Goal: Check status

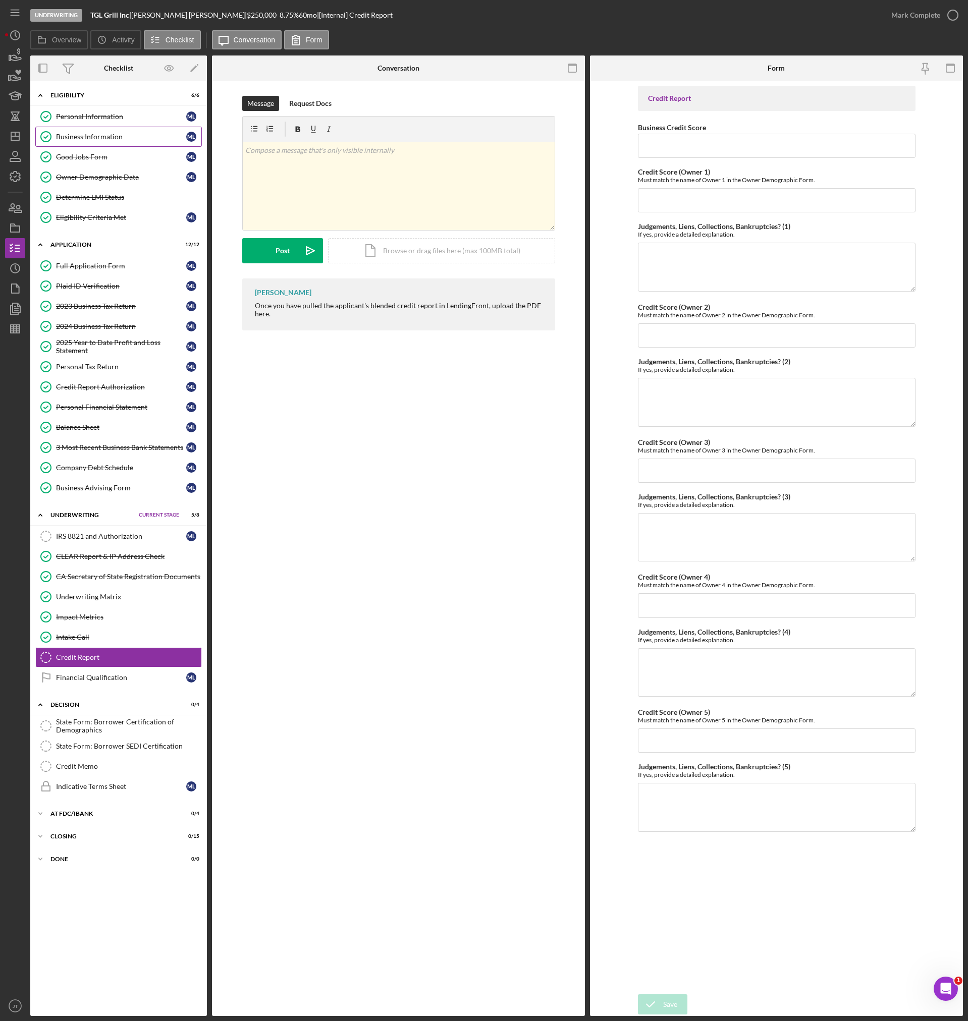
click at [73, 145] on link "Business Information Business Information M L" at bounding box center [118, 137] width 167 height 20
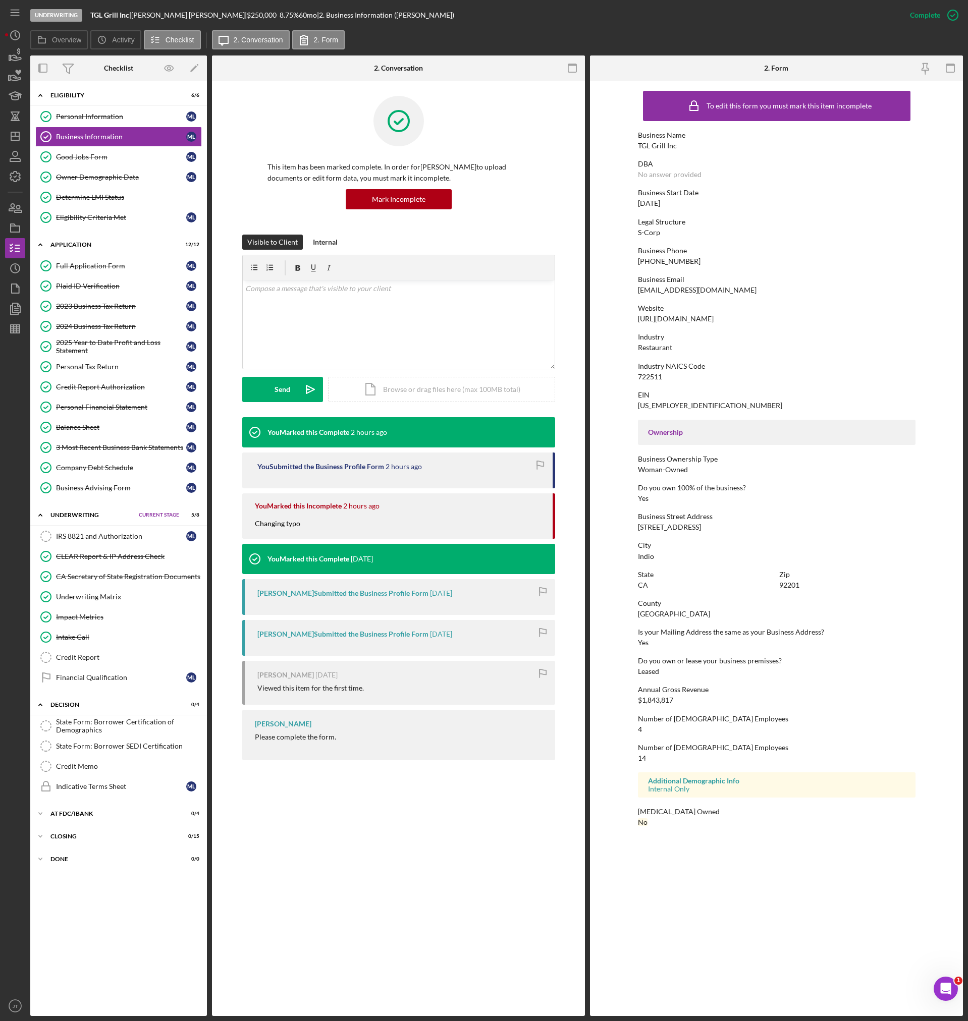
drag, startPoint x: 638, startPoint y: 528, endPoint x: 726, endPoint y: 527, distance: 87.8
click at [726, 527] on div "Business Street Address [STREET_ADDRESS]" at bounding box center [777, 522] width 278 height 19
copy div "[STREET_ADDRESS]"
click at [484, 43] on div "Overview Icon/History Activity Checklist Icon/Message 2. Conversation 2. Form" at bounding box center [496, 40] width 933 height 20
click at [89, 273] on link "Full Application Form Full Application Form M L" at bounding box center [118, 266] width 167 height 20
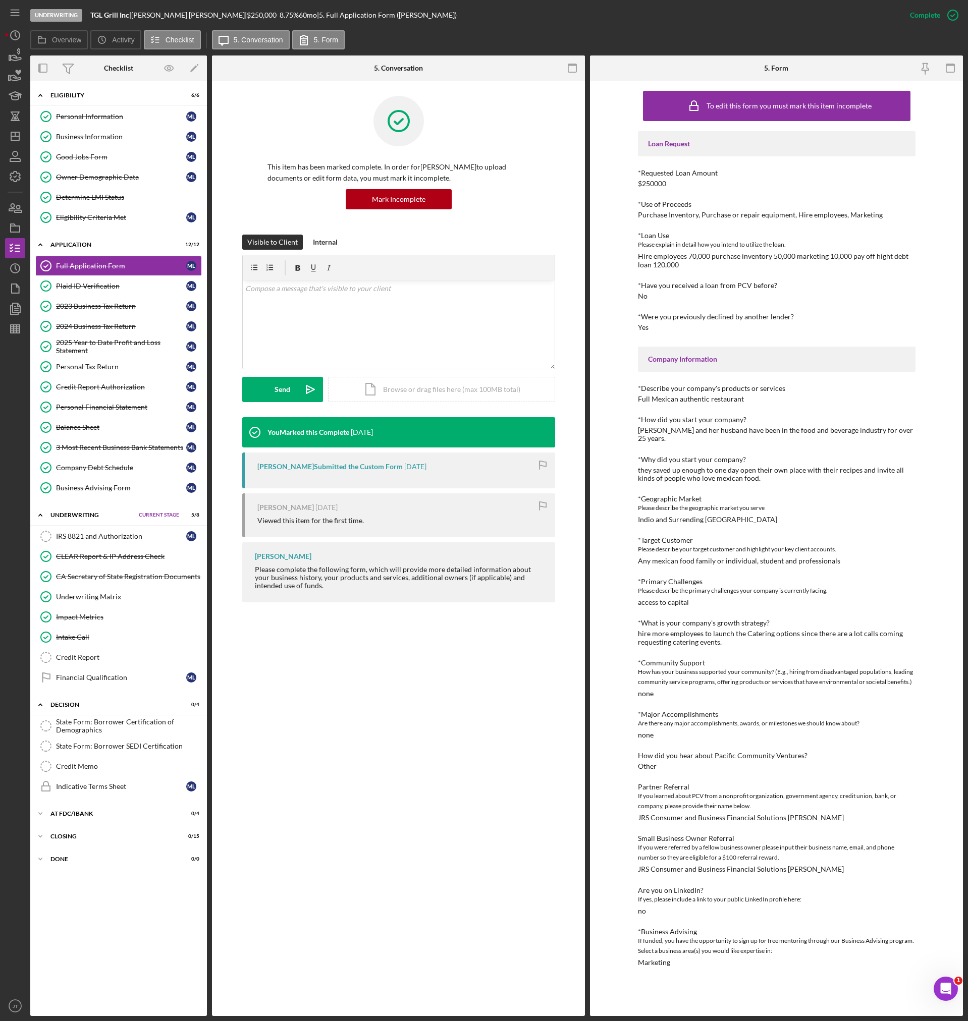
click at [406, 635] on div "Full Application Form Full Application Form This item has been marked complete.…" at bounding box center [398, 549] width 373 height 936
click at [105, 598] on div "Underwriting Matrix" at bounding box center [128, 597] width 145 height 8
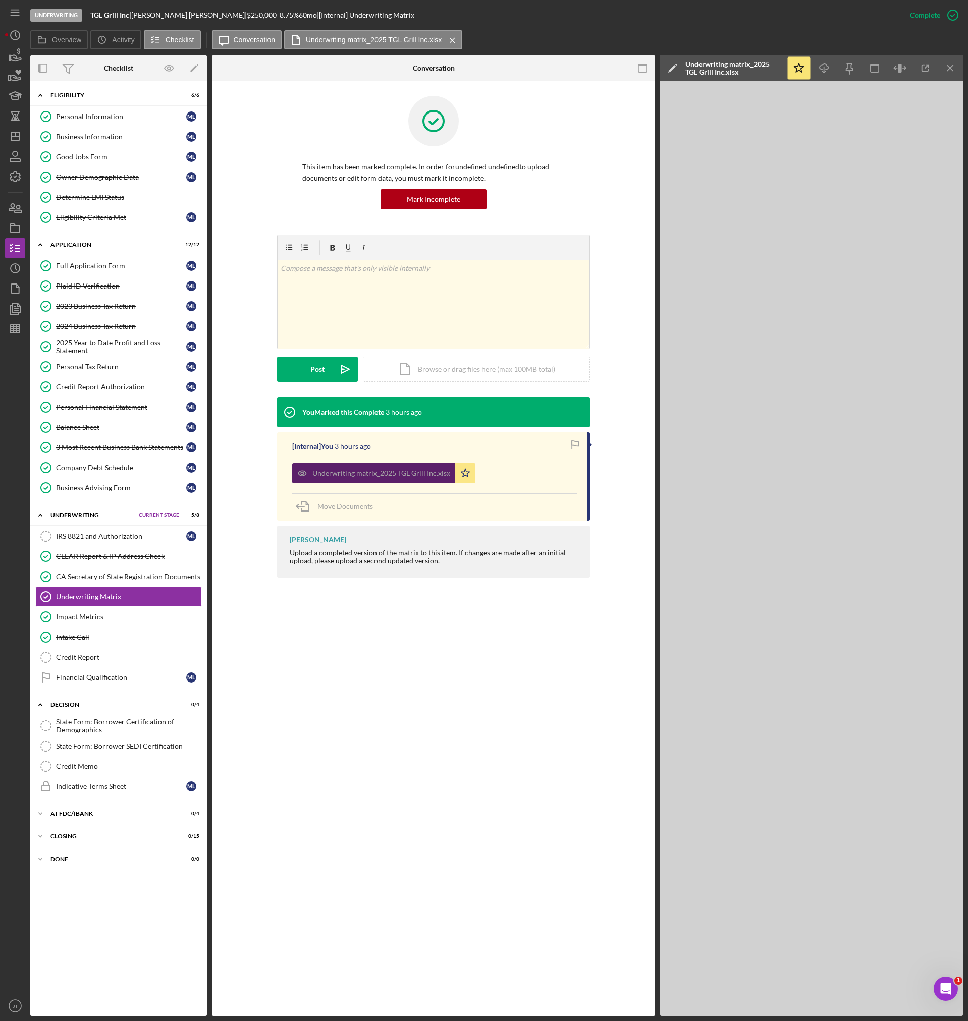
click at [427, 477] on div "Underwriting matrix_2025 TGL Grill Inc.xlsx" at bounding box center [381, 473] width 138 height 8
